Goal: Task Accomplishment & Management: Use online tool/utility

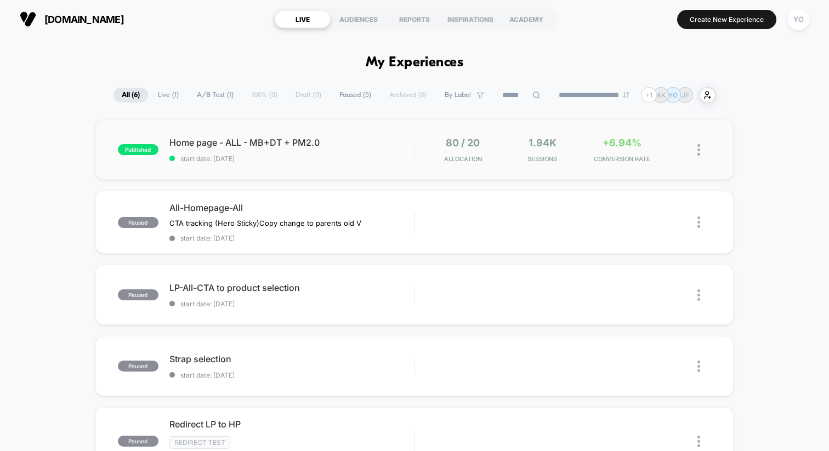
click at [133, 132] on div "published Home page - ALL - MB+DT + PM2.0 start date: [DATE] 80 / 20 Allocation…" at bounding box center [414, 150] width 638 height 60
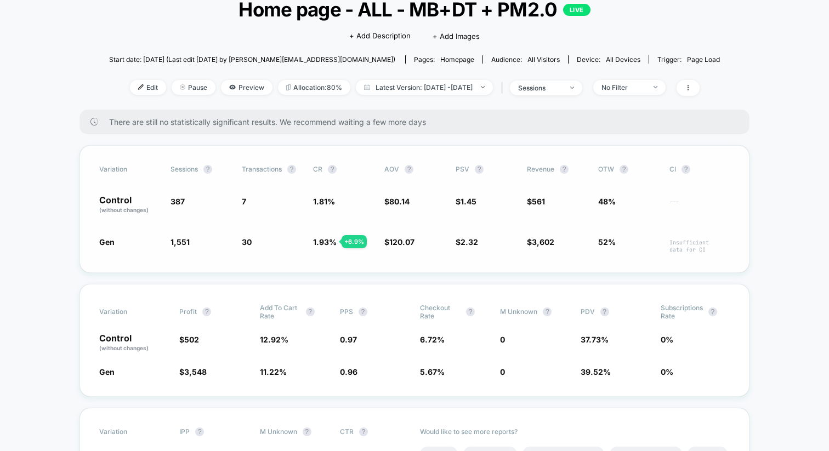
scroll to position [97, 0]
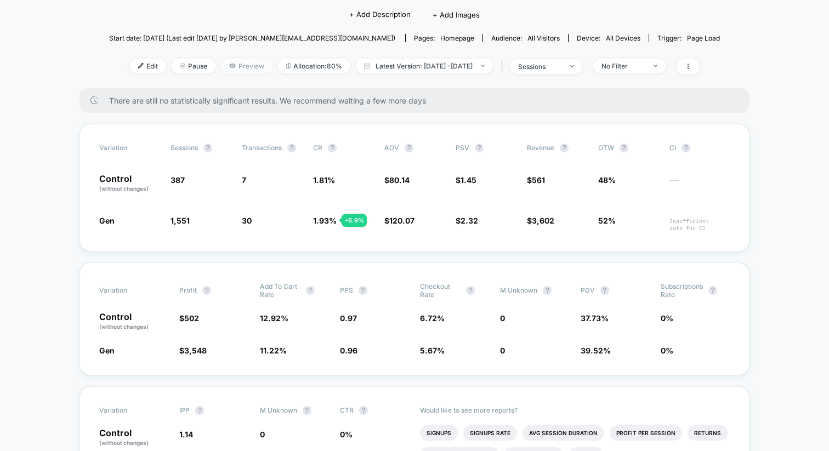
click at [224, 66] on span "Preview" at bounding box center [247, 66] width 52 height 15
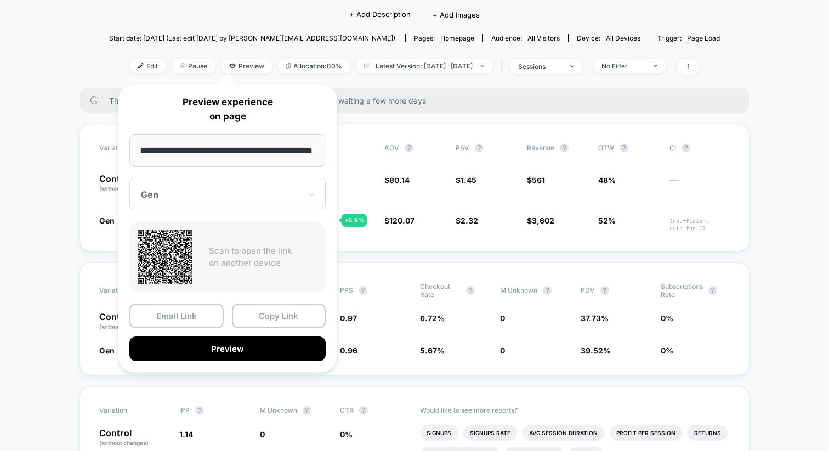
scroll to position [0, 0]
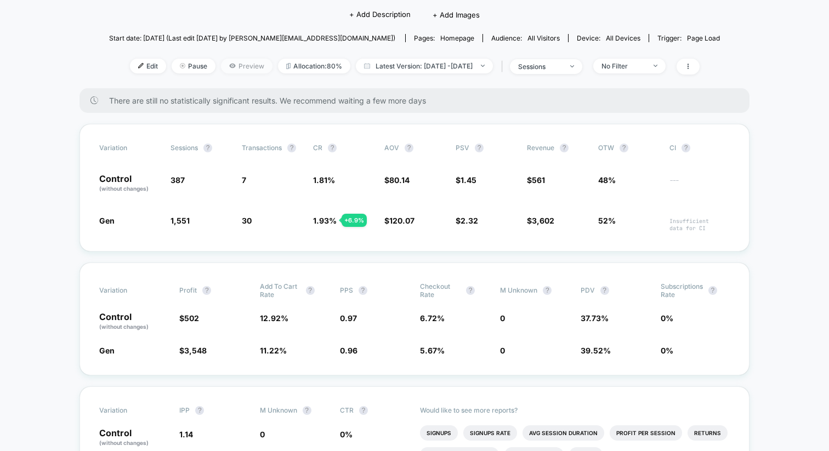
click at [225, 69] on span "Preview" at bounding box center [247, 66] width 52 height 15
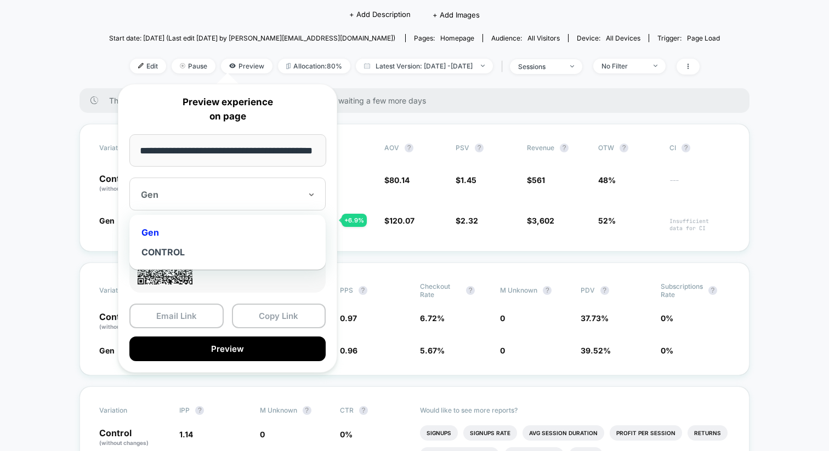
click at [209, 190] on div at bounding box center [221, 194] width 160 height 11
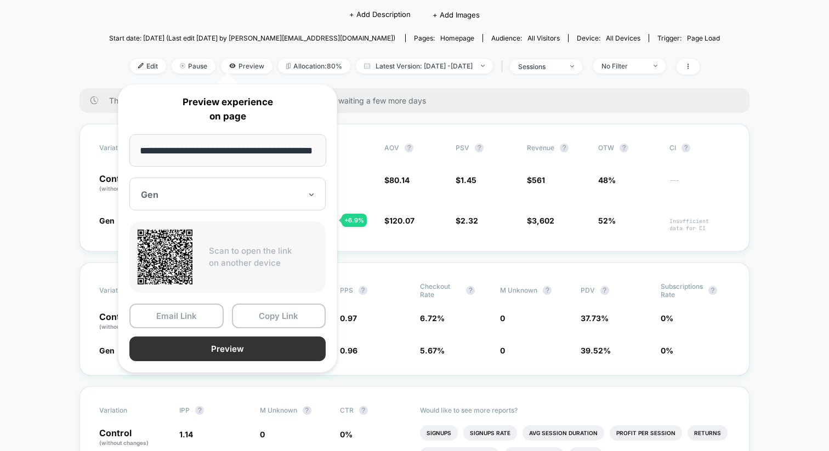
click at [229, 352] on button "Preview" at bounding box center [227, 349] width 196 height 25
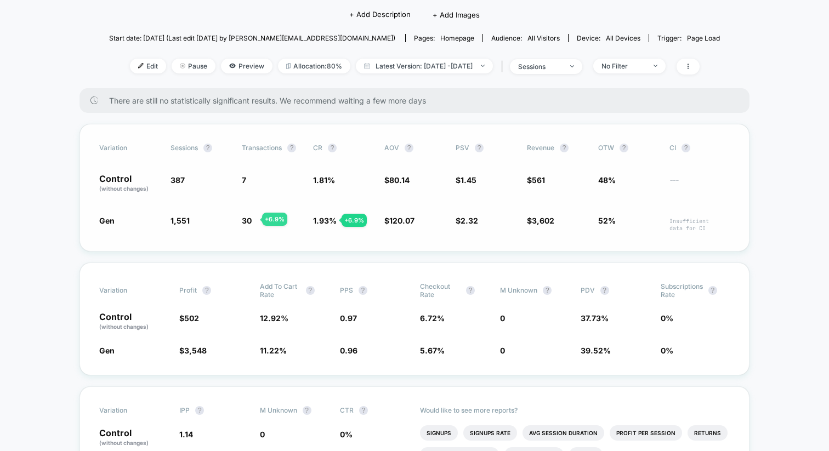
click at [235, 219] on div "Gen 1,551 + 301 % 30 + 6.9 % 1.93 % + 6.9 % $ 120.07 + 49.8 % $ 2.32 + 60.2 % $…" at bounding box center [414, 223] width 631 height 17
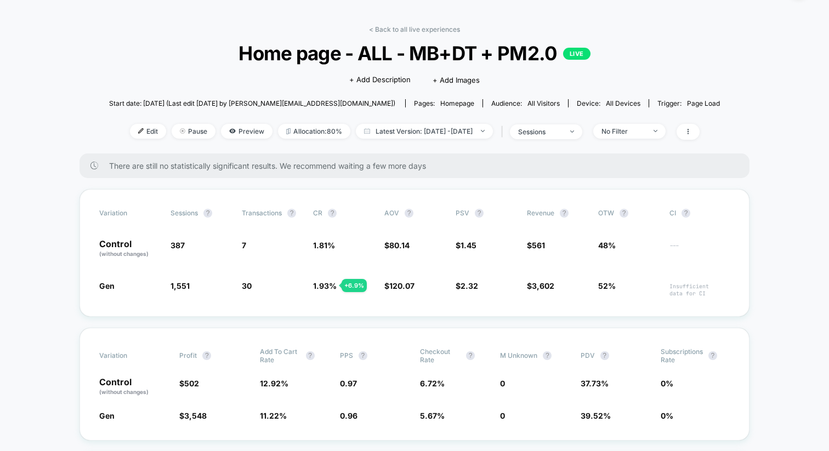
scroll to position [43, 0]
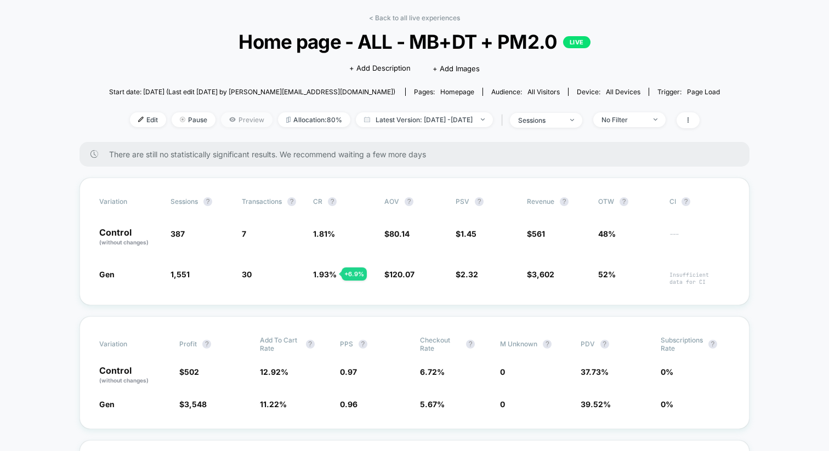
click at [221, 118] on span "Preview" at bounding box center [247, 119] width 52 height 15
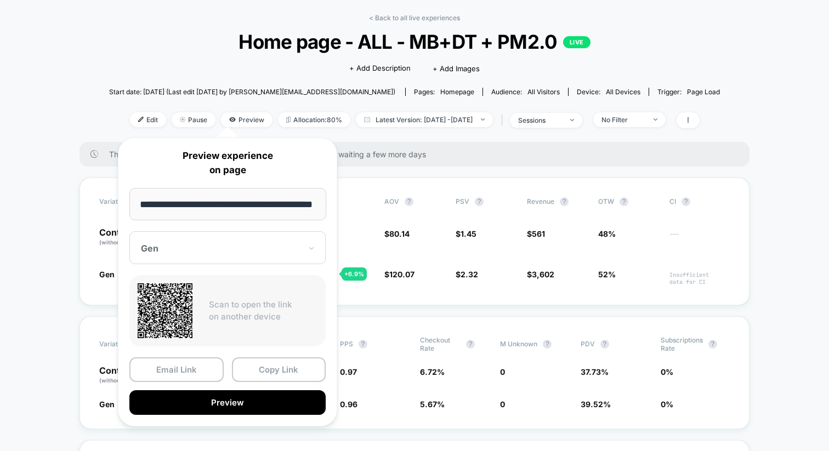
scroll to position [0, 0]
click at [226, 242] on div "Gen" at bounding box center [221, 248] width 162 height 13
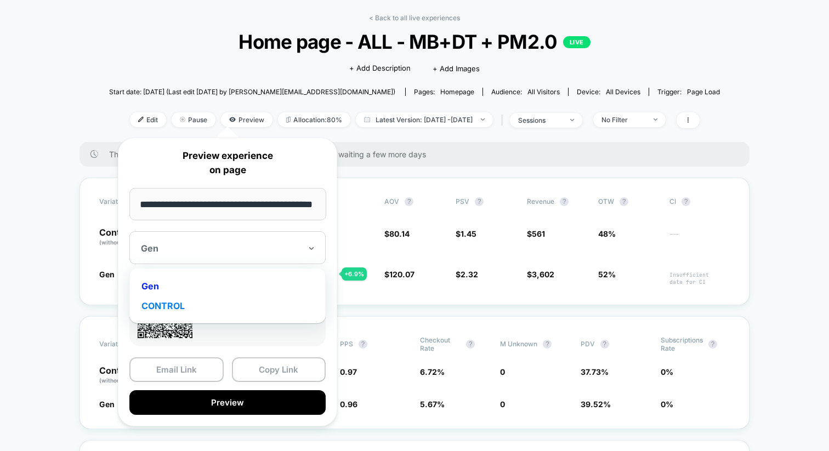
click at [200, 300] on div "CONTROL" at bounding box center [227, 306] width 185 height 20
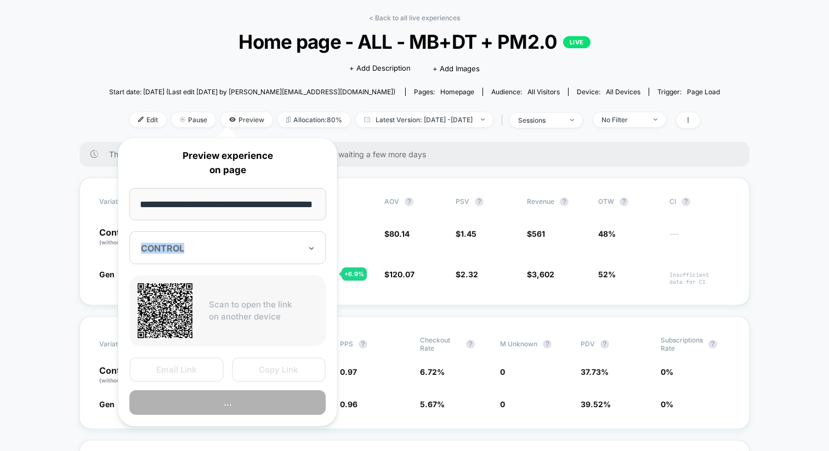
click at [200, 300] on div "Scan to open the link on another device" at bounding box center [227, 310] width 196 height 71
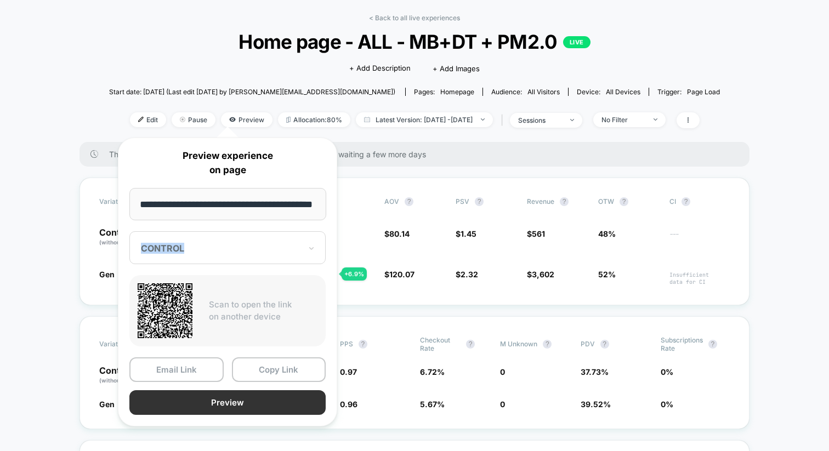
click at [243, 400] on button "Preview" at bounding box center [227, 402] width 196 height 25
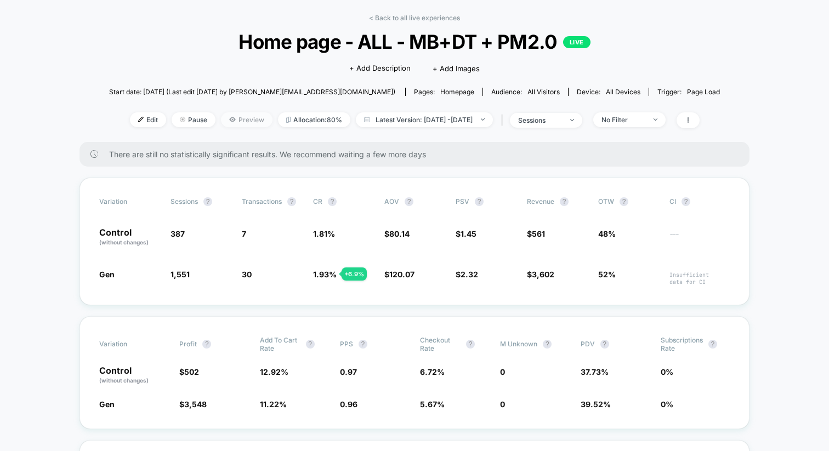
click at [229, 119] on icon at bounding box center [232, 119] width 7 height 7
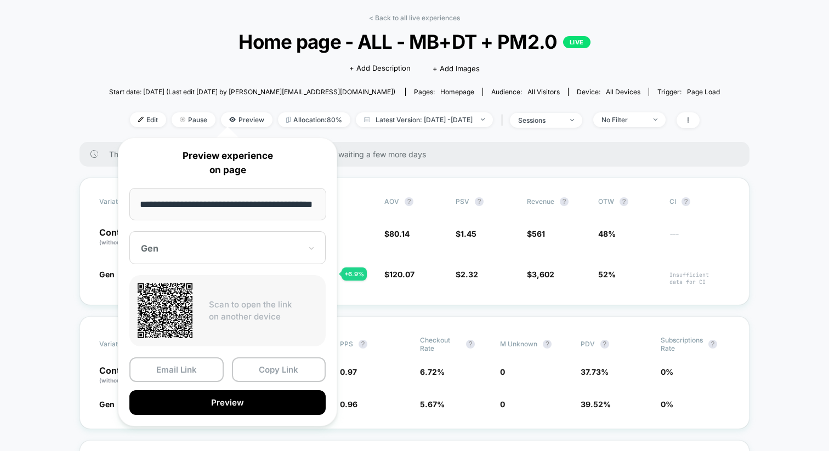
click at [212, 246] on div at bounding box center [221, 248] width 160 height 11
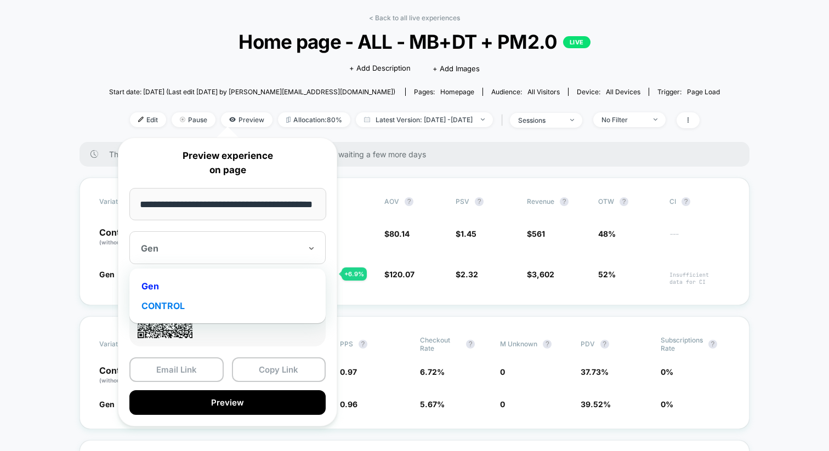
click at [198, 298] on div "CONTROL" at bounding box center [227, 306] width 185 height 20
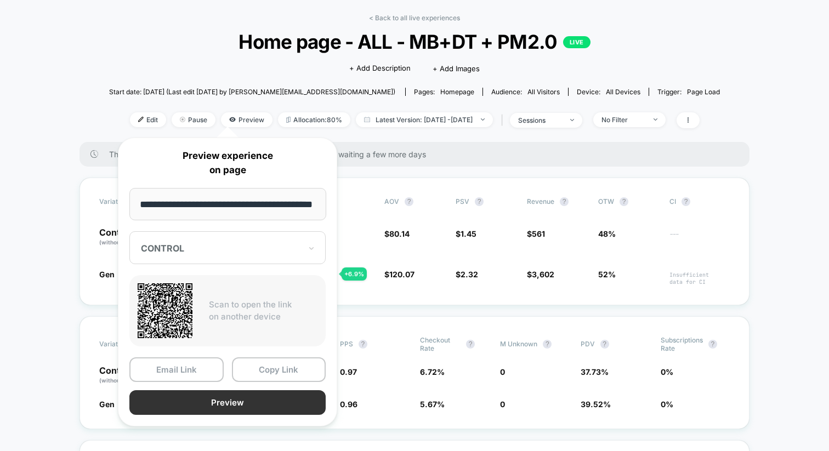
click at [215, 399] on button "Preview" at bounding box center [227, 402] width 196 height 25
